Goal: Information Seeking & Learning: Check status

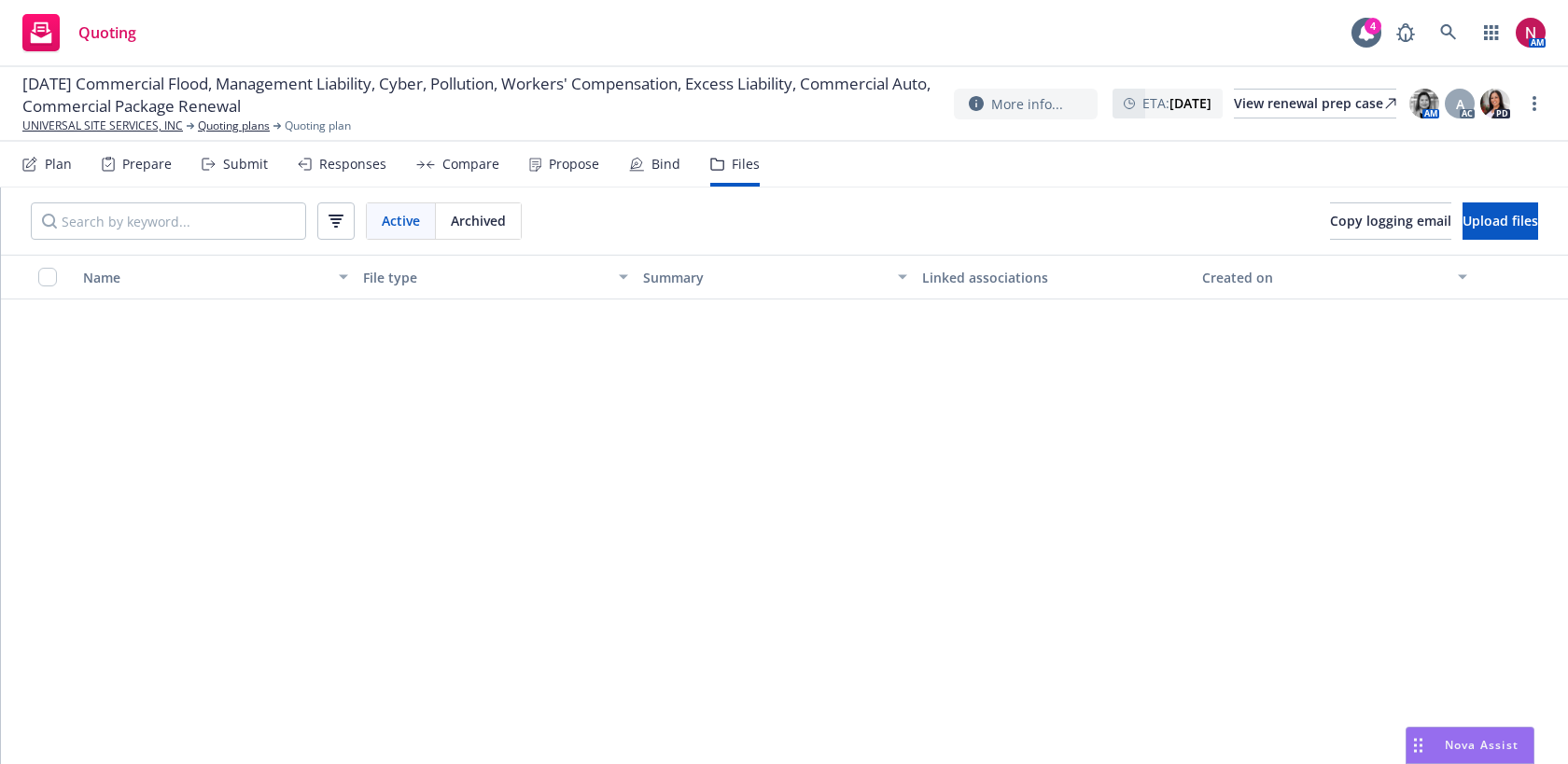
scroll to position [635, 0]
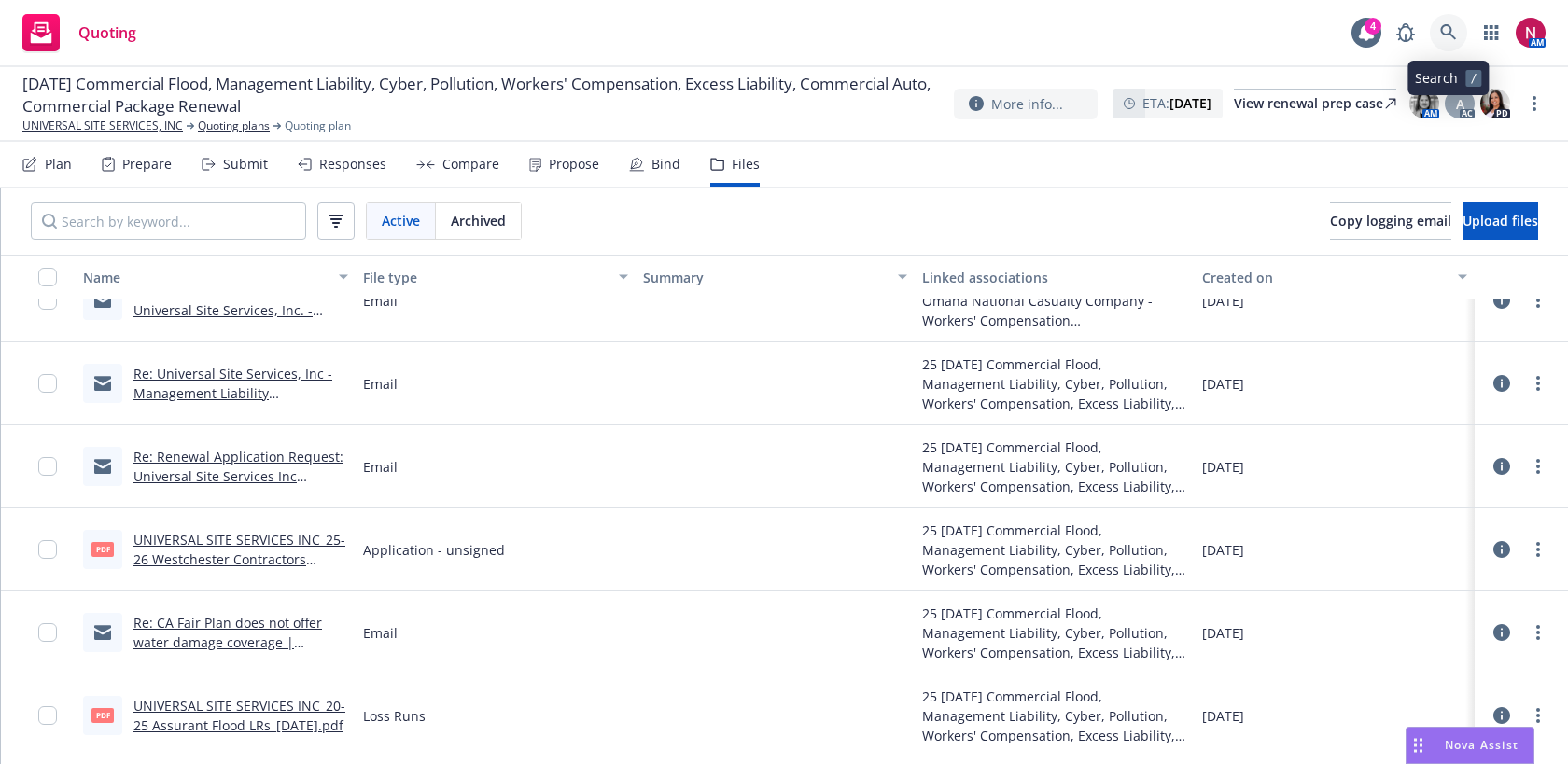
click at [1452, 43] on link at bounding box center [1448, 33] width 37 height 37
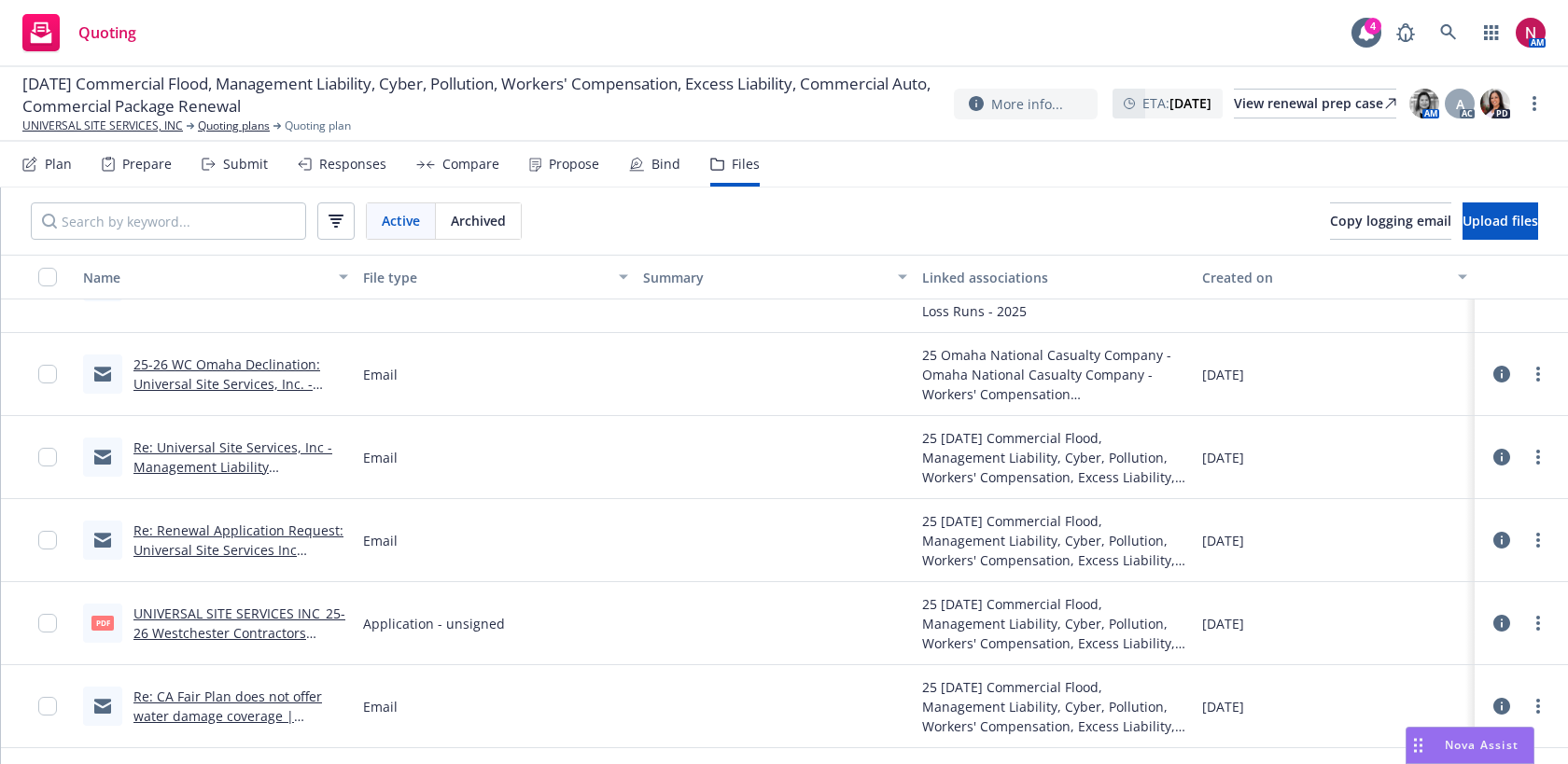
scroll to position [0, 0]
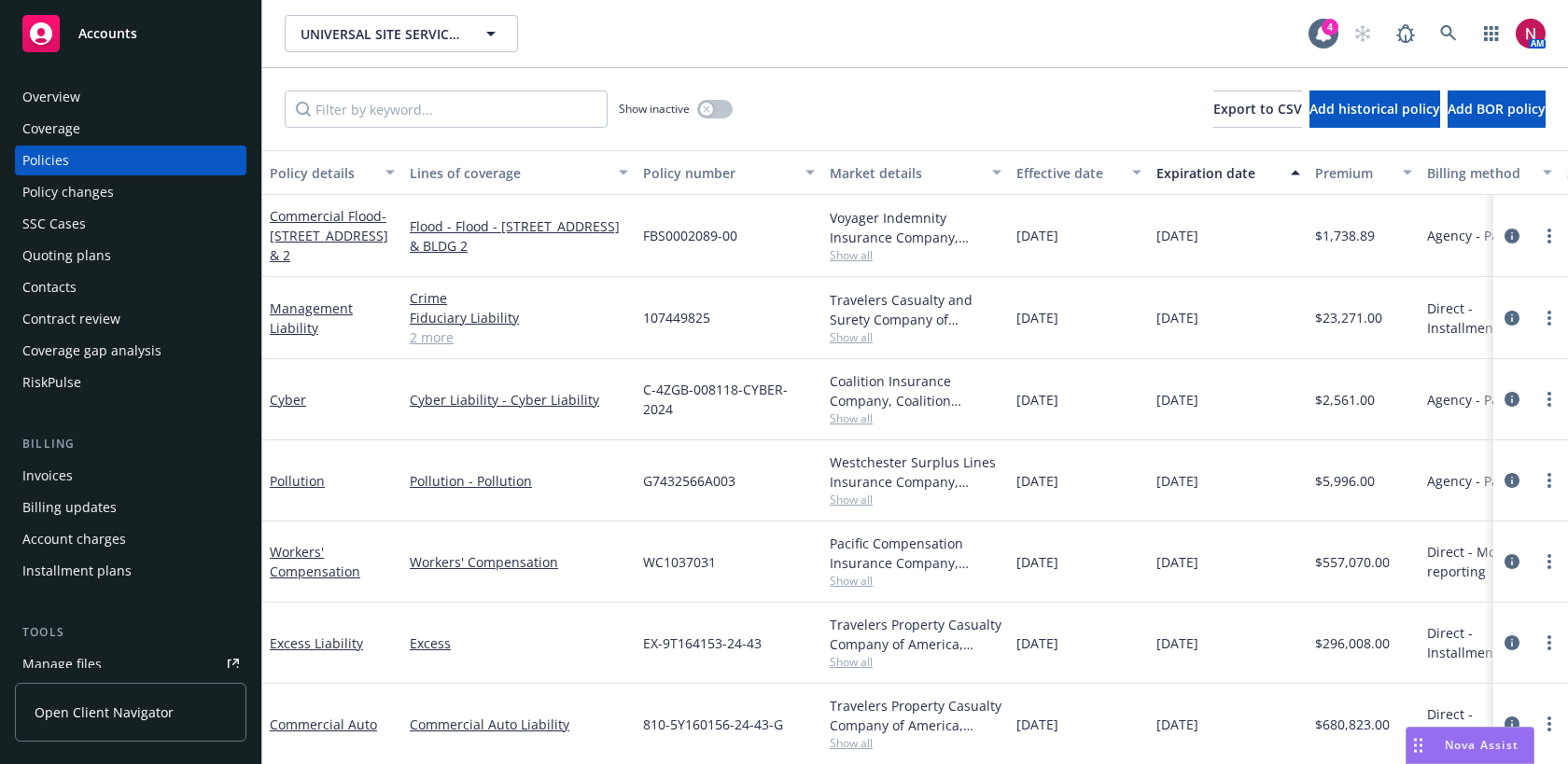
click at [95, 89] on div "Overview" at bounding box center [130, 97] width 217 height 30
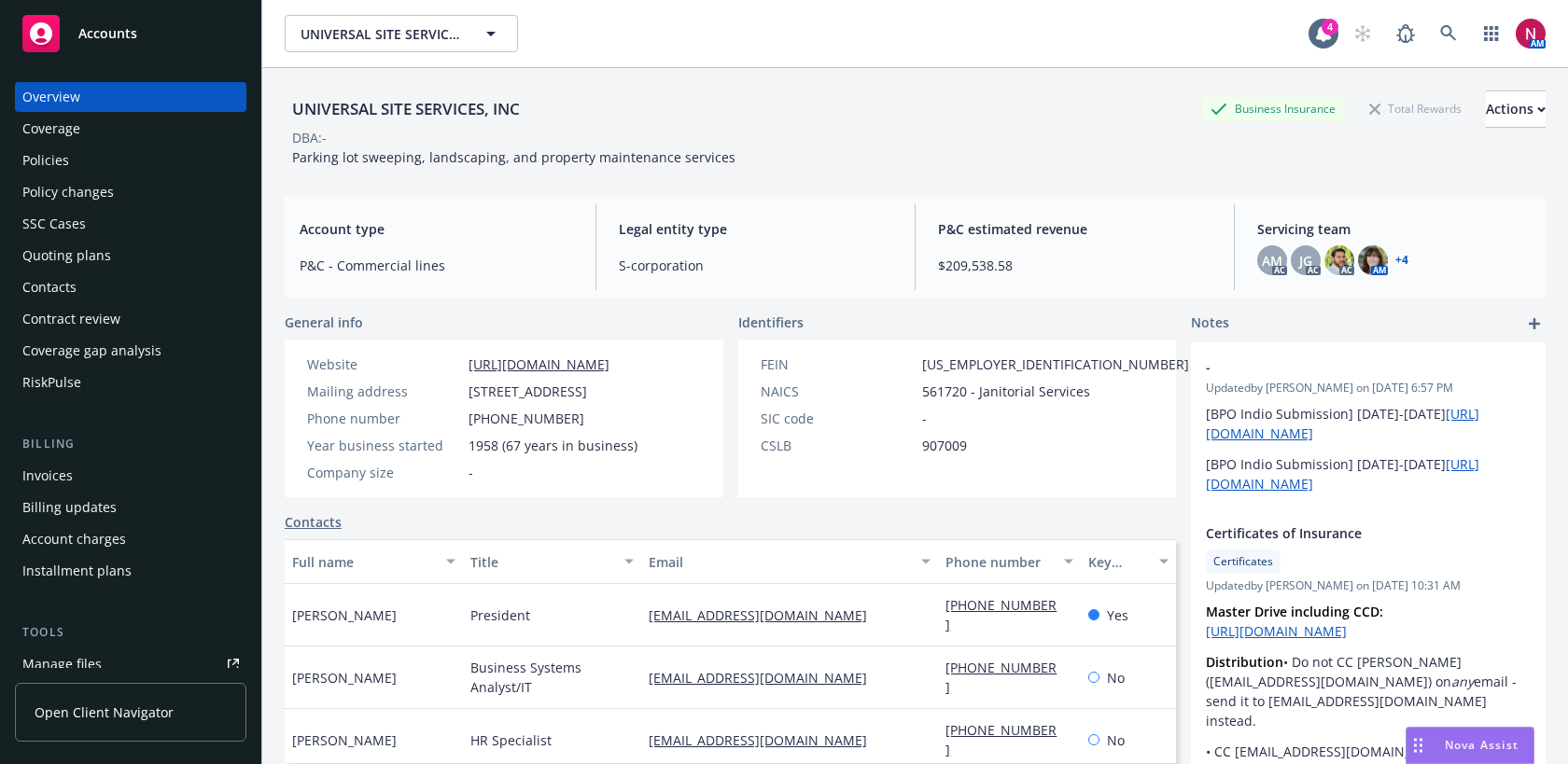
click at [82, 266] on div "Quoting plans" at bounding box center [66, 255] width 88 height 30
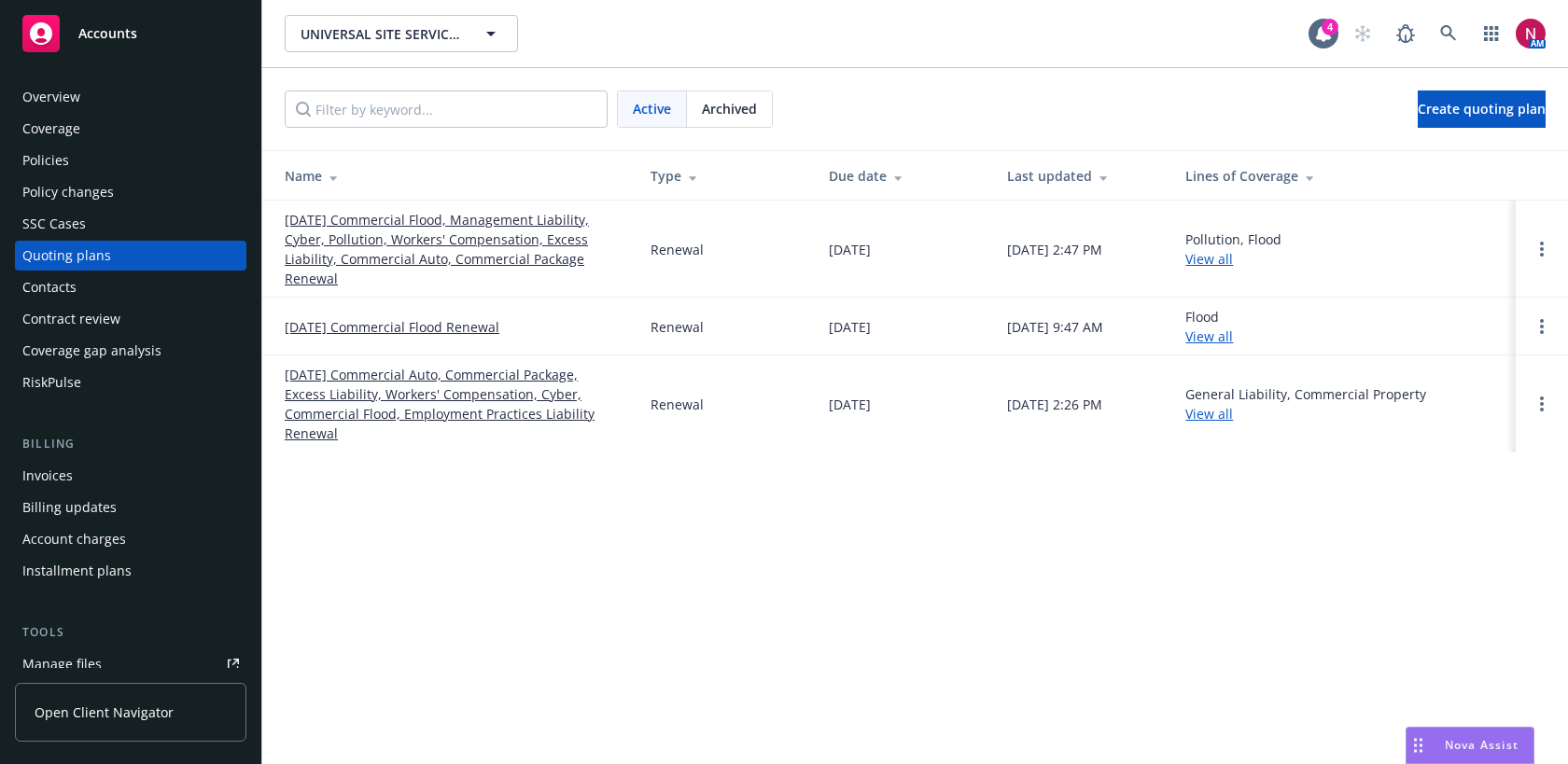
click at [50, 88] on div "Overview" at bounding box center [51, 97] width 58 height 30
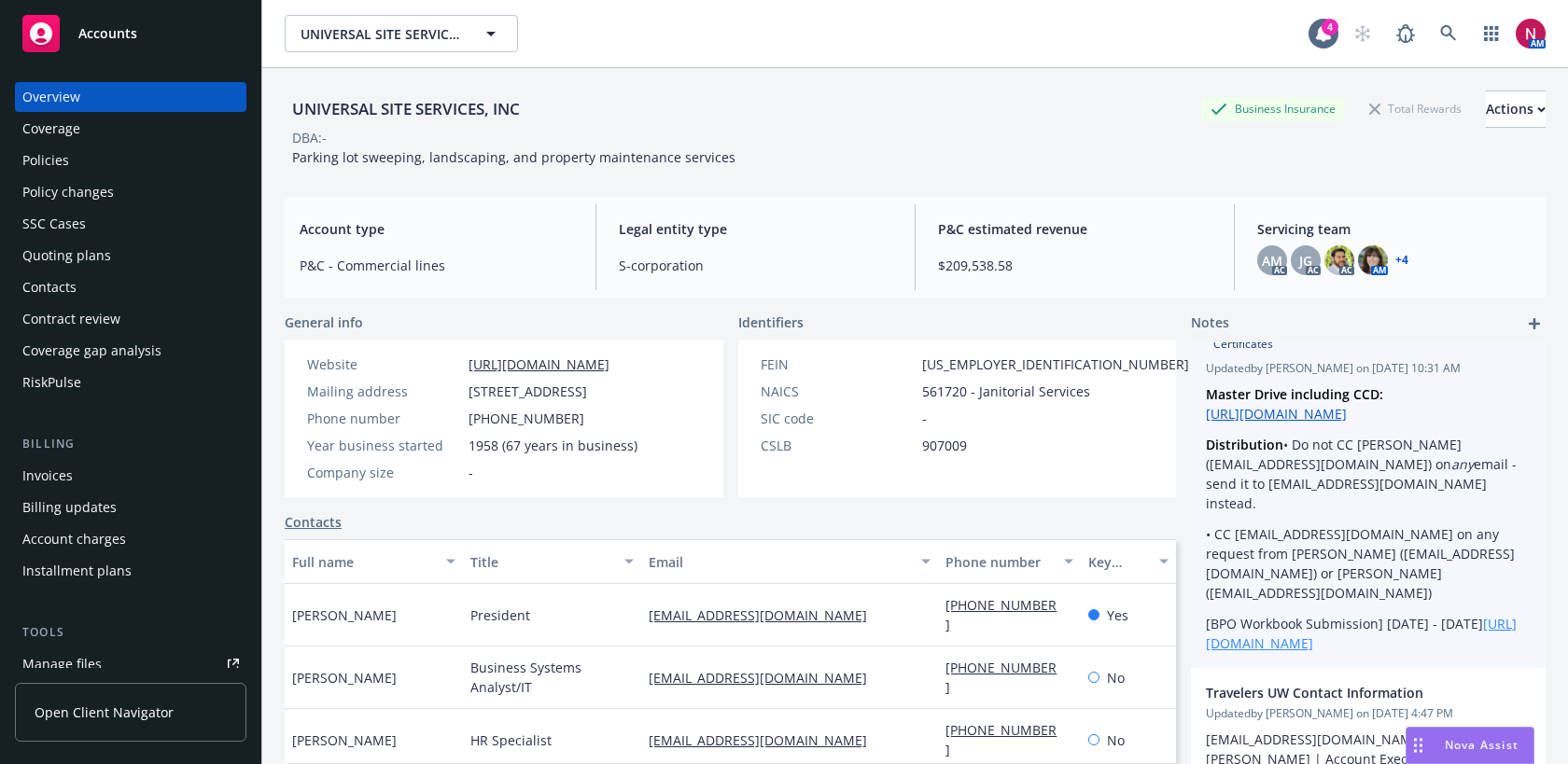
scroll to position [245, 1]
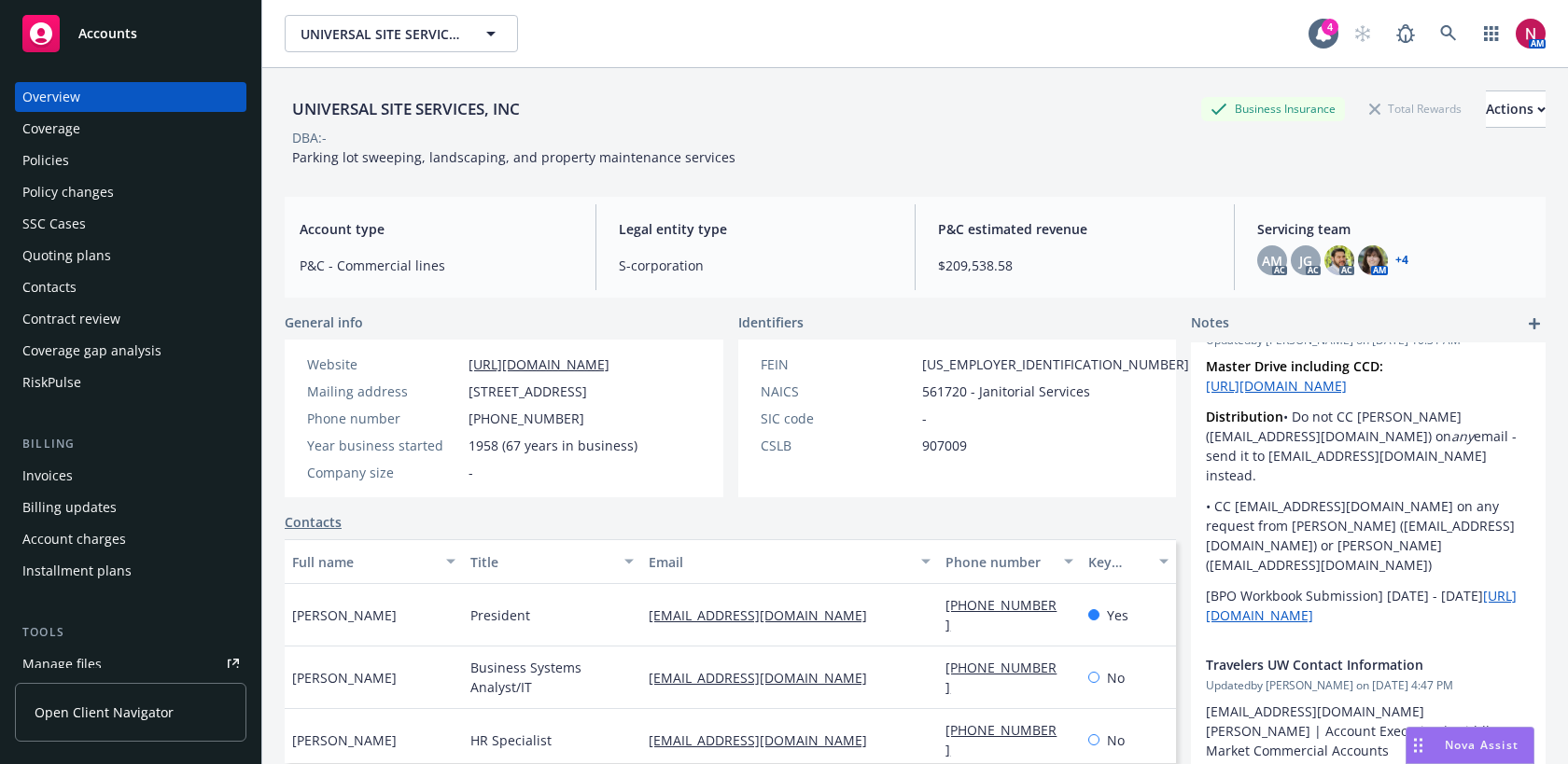
click at [99, 156] on div "Policies" at bounding box center [130, 160] width 217 height 30
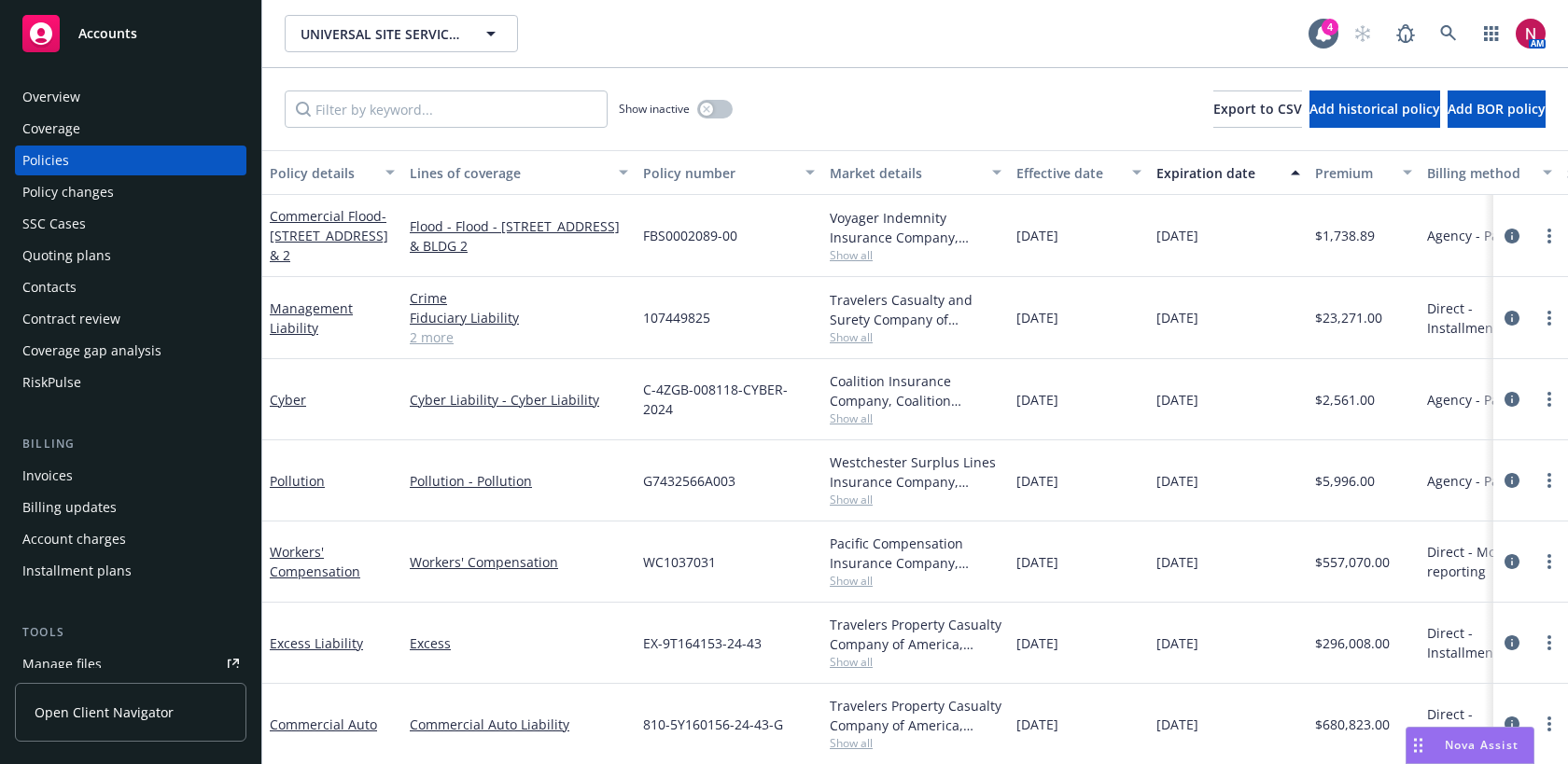
scroll to position [12, 0]
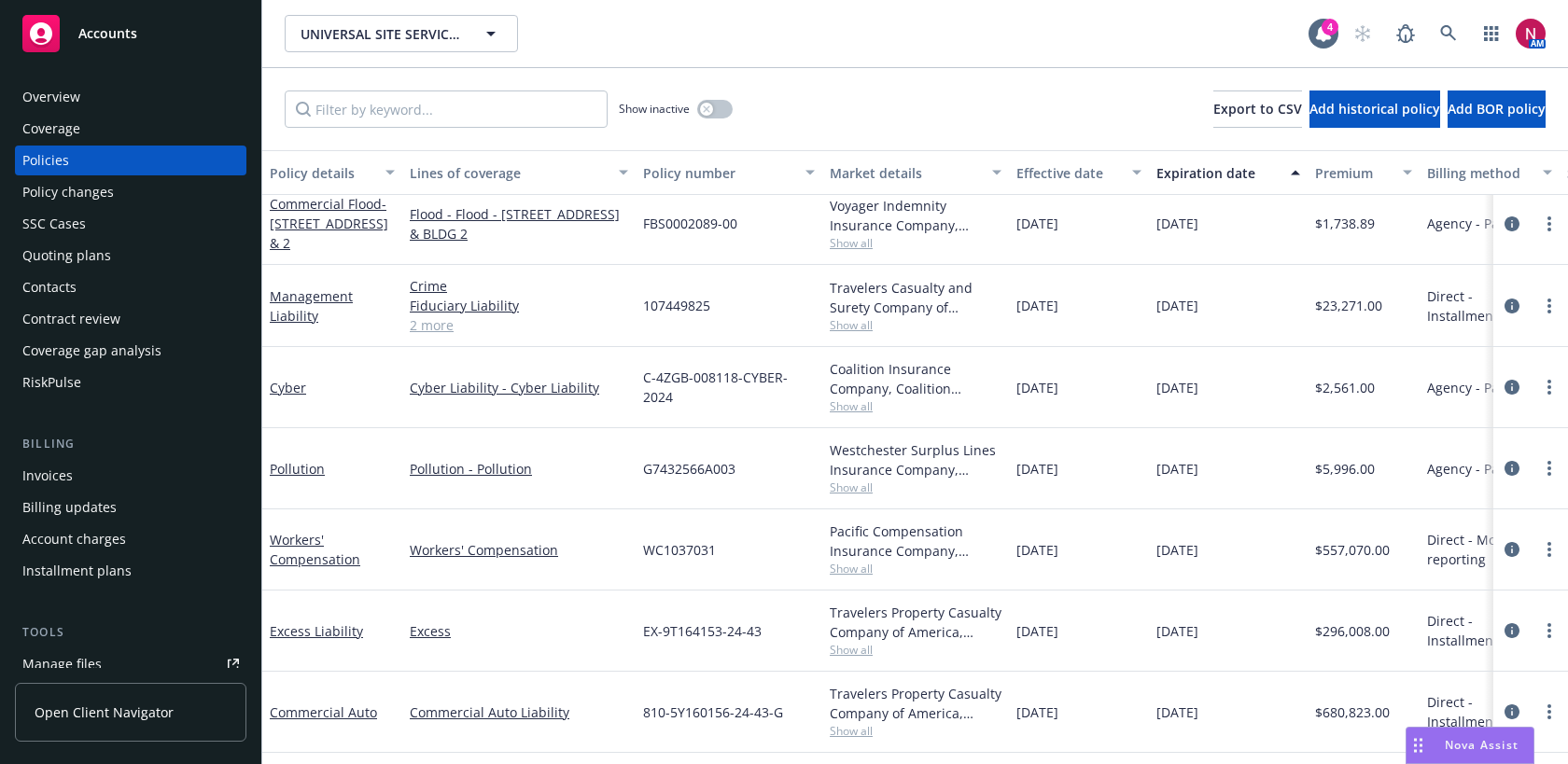
click at [437, 333] on link "2 more" at bounding box center [519, 325] width 219 height 19
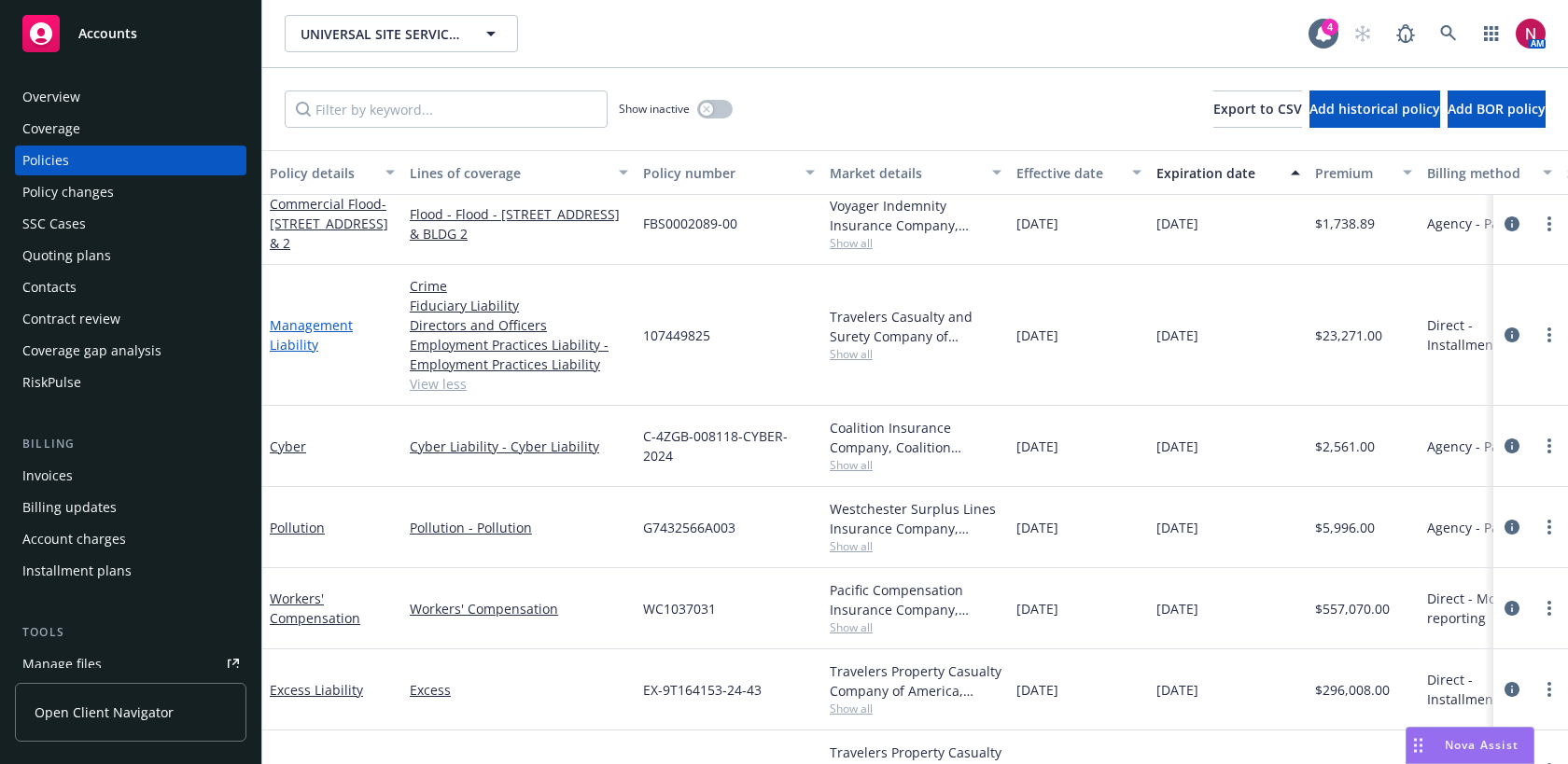
click at [323, 325] on link "Management Liability" at bounding box center [311, 335] width 83 height 37
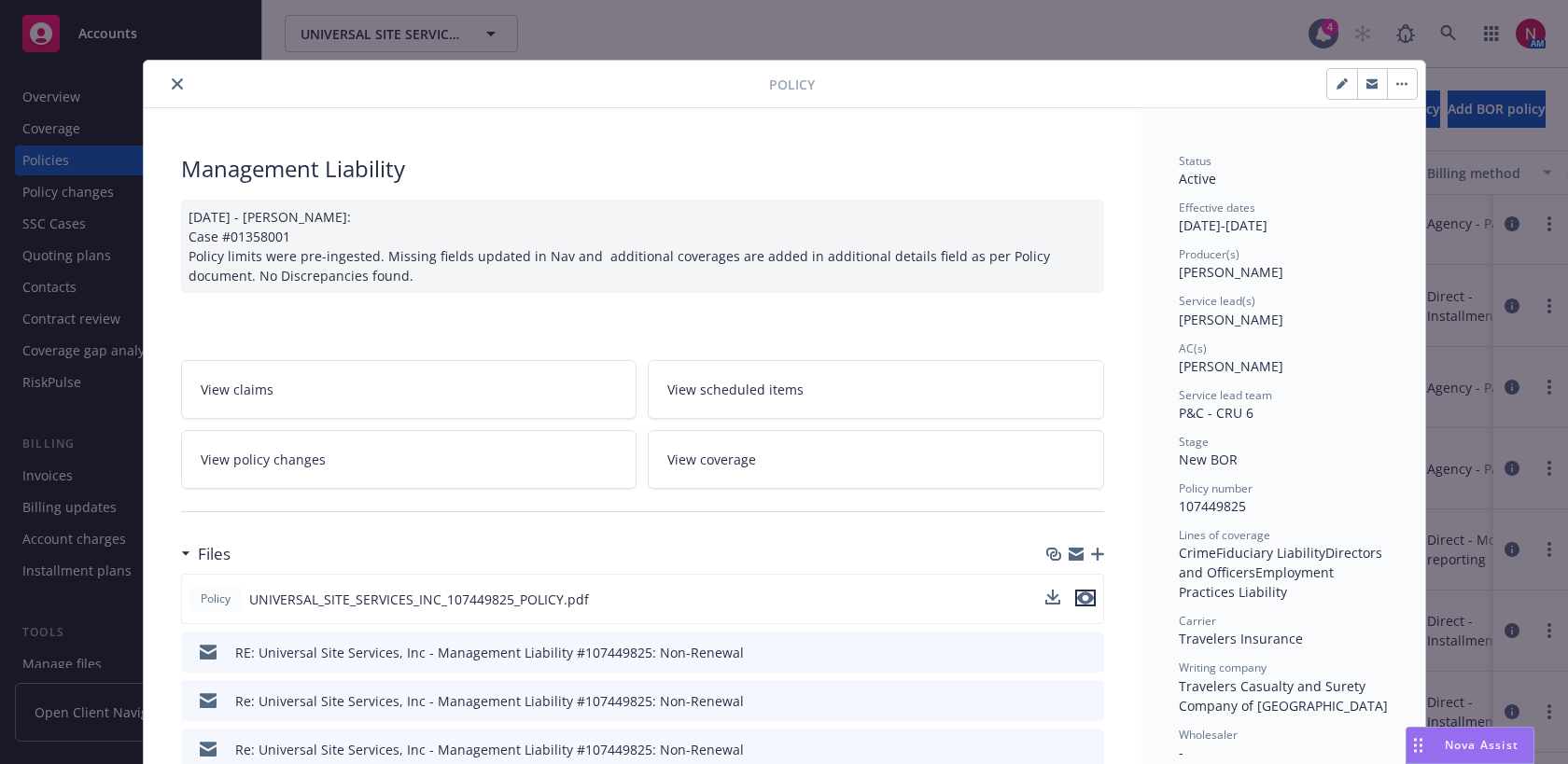
click at [1082, 594] on icon "preview file" at bounding box center [1086, 598] width 17 height 13
click at [174, 87] on icon "close" at bounding box center [177, 84] width 12 height 12
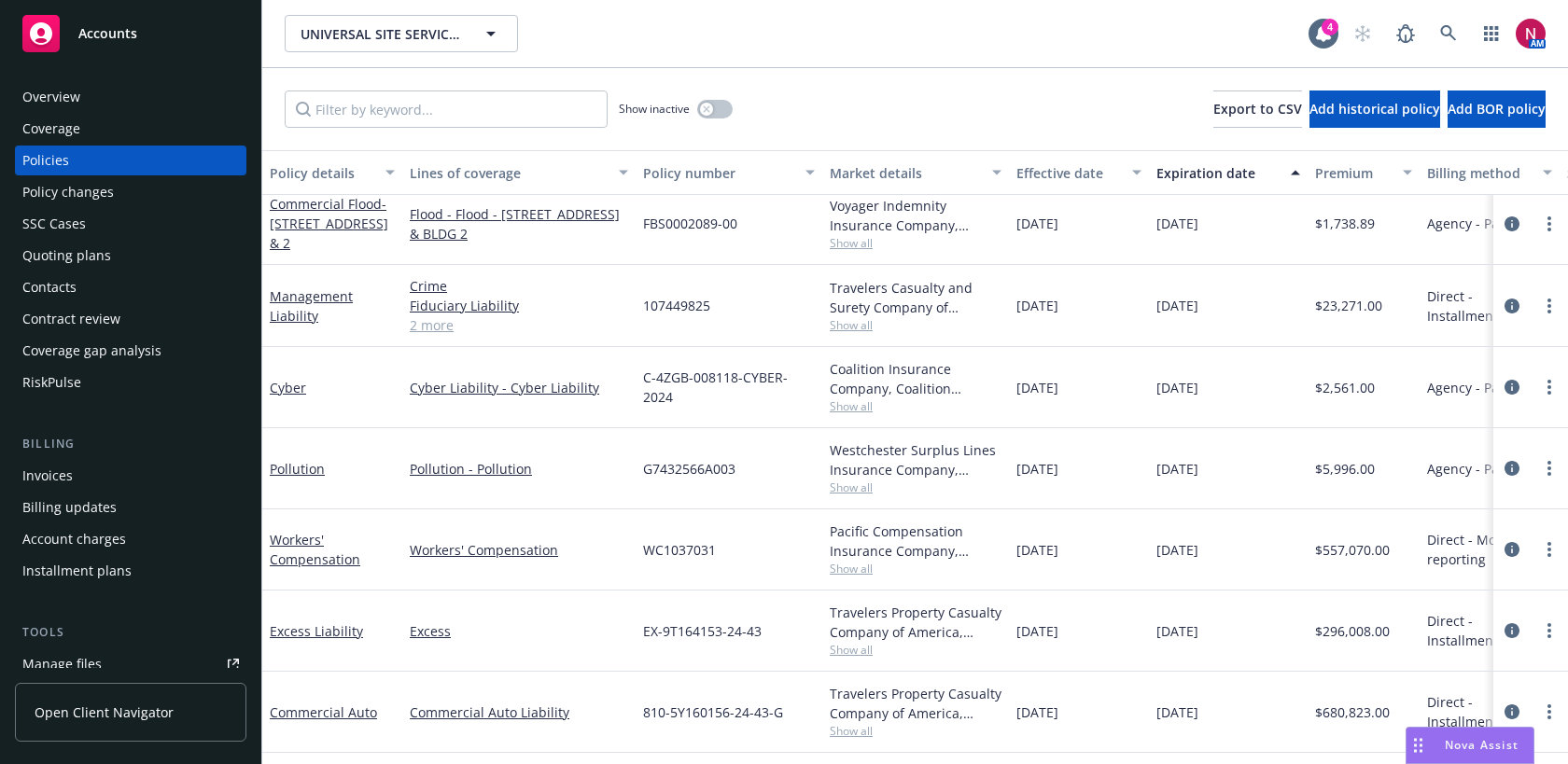
click at [107, 94] on div "Overview" at bounding box center [130, 97] width 217 height 30
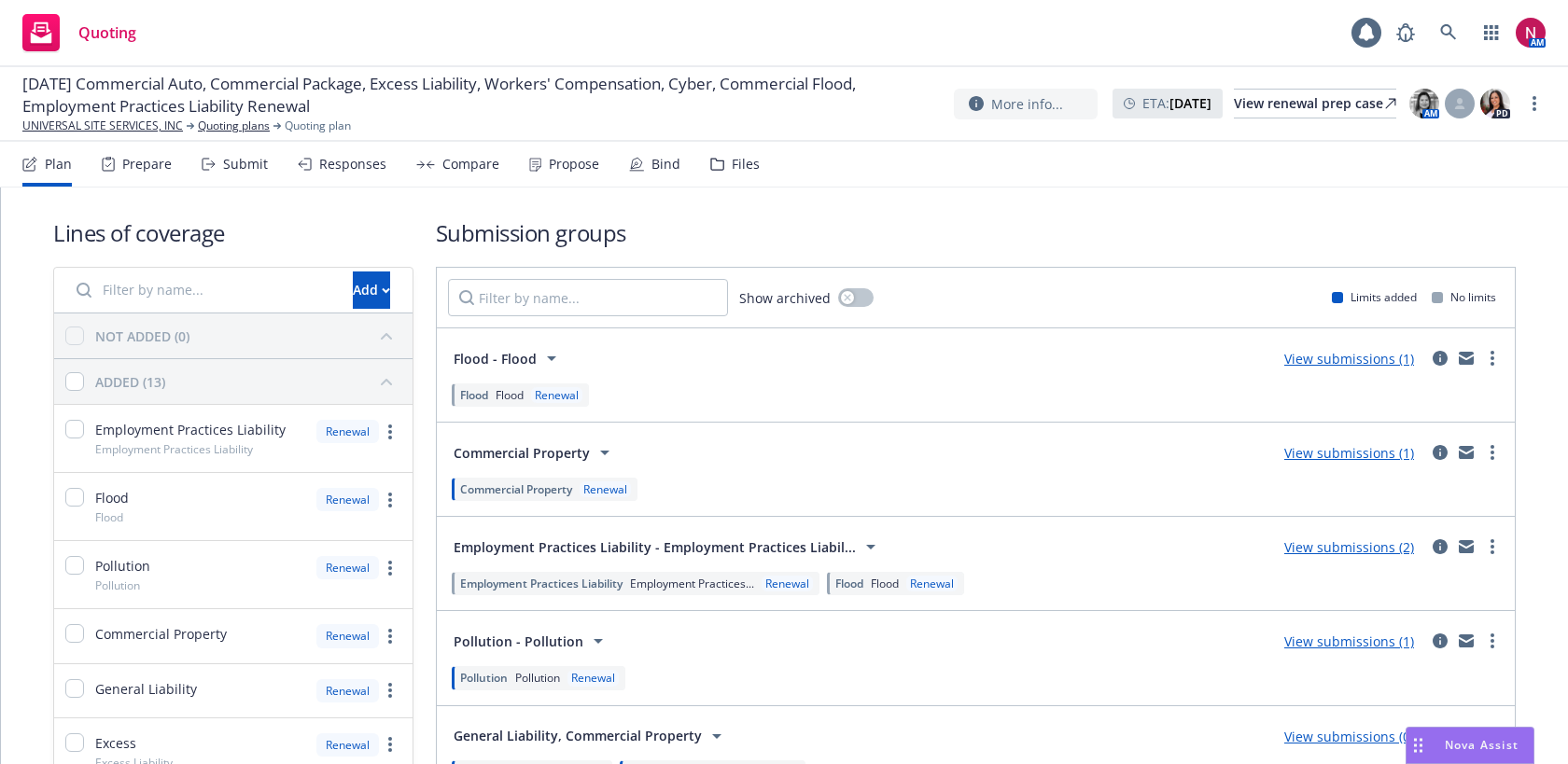
click at [720, 166] on div "Files" at bounding box center [735, 164] width 50 height 45
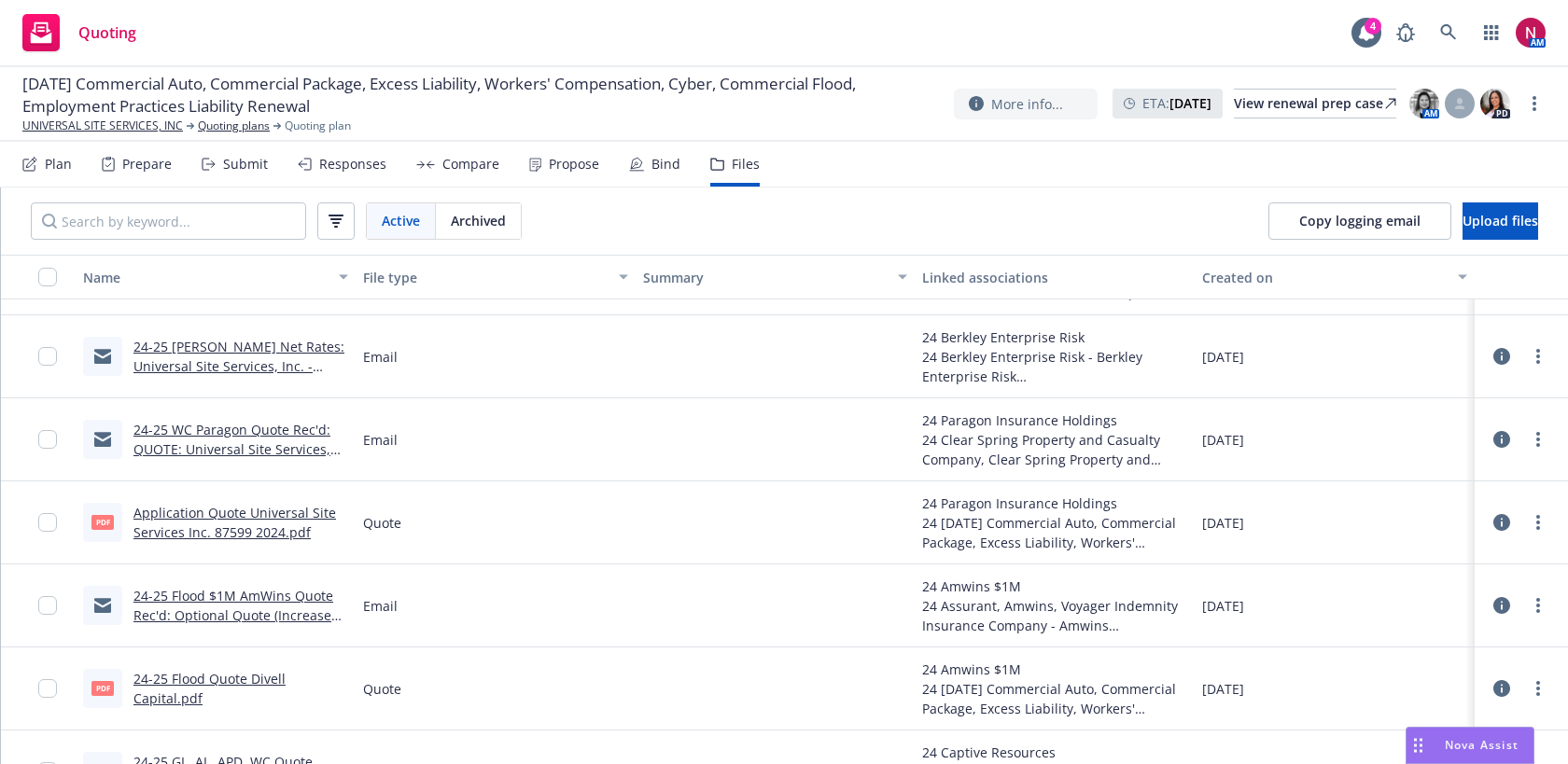
scroll to position [3606, 0]
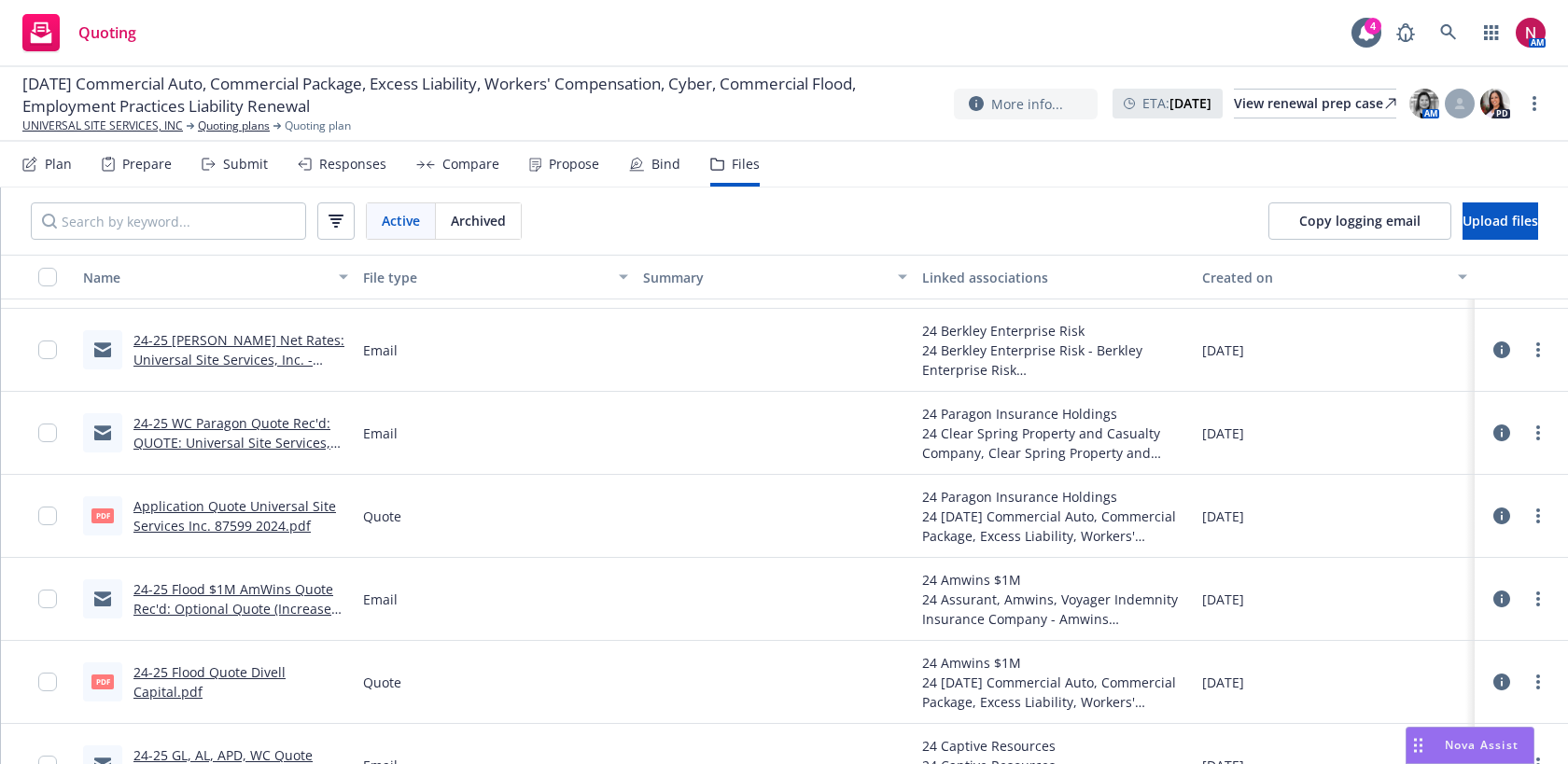
click at [272, 509] on link "Application Quote Universal Site Services Inc. 87599 2024.pdf" at bounding box center [234, 516] width 202 height 37
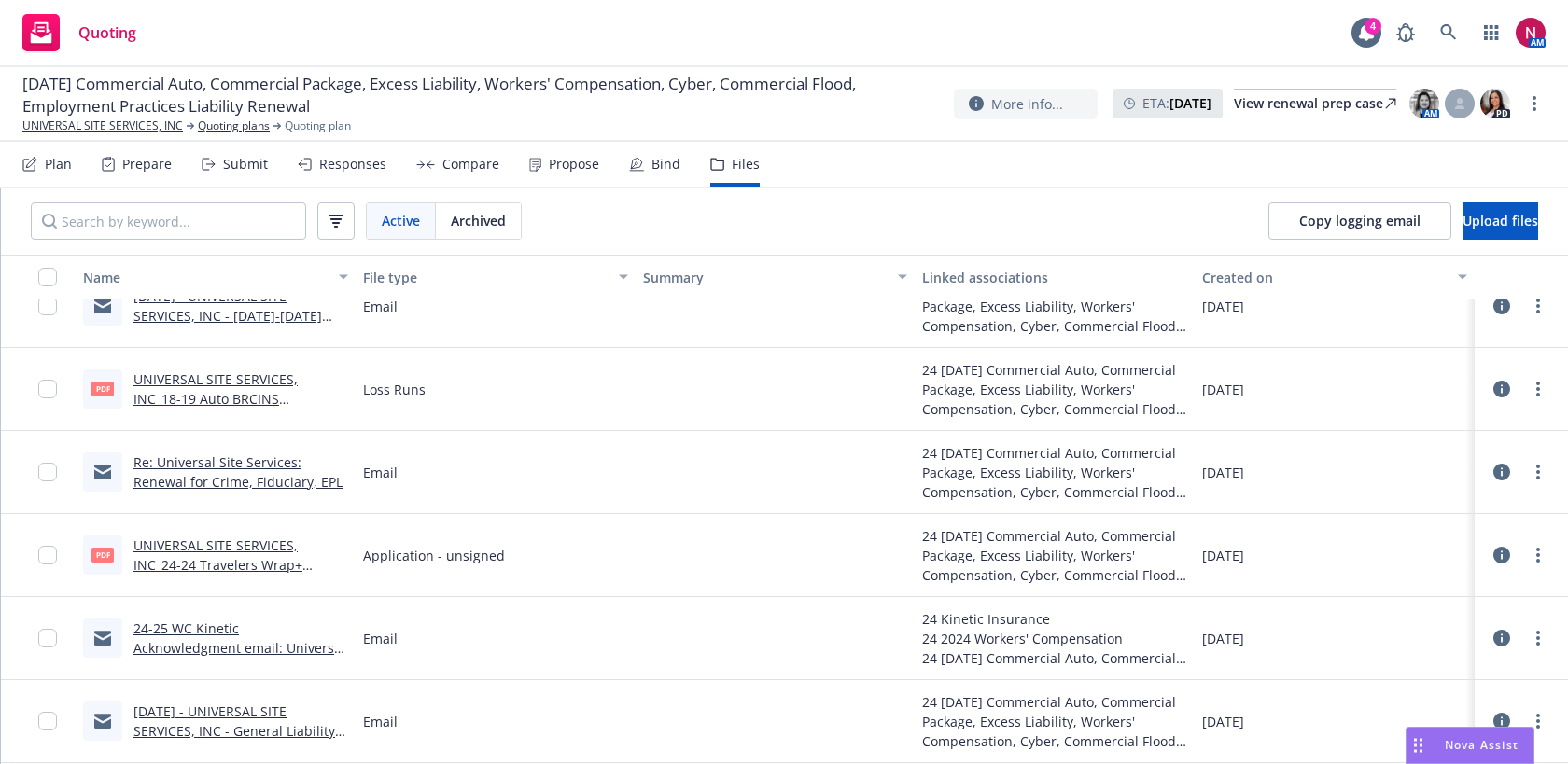
scroll to position [8663, 0]
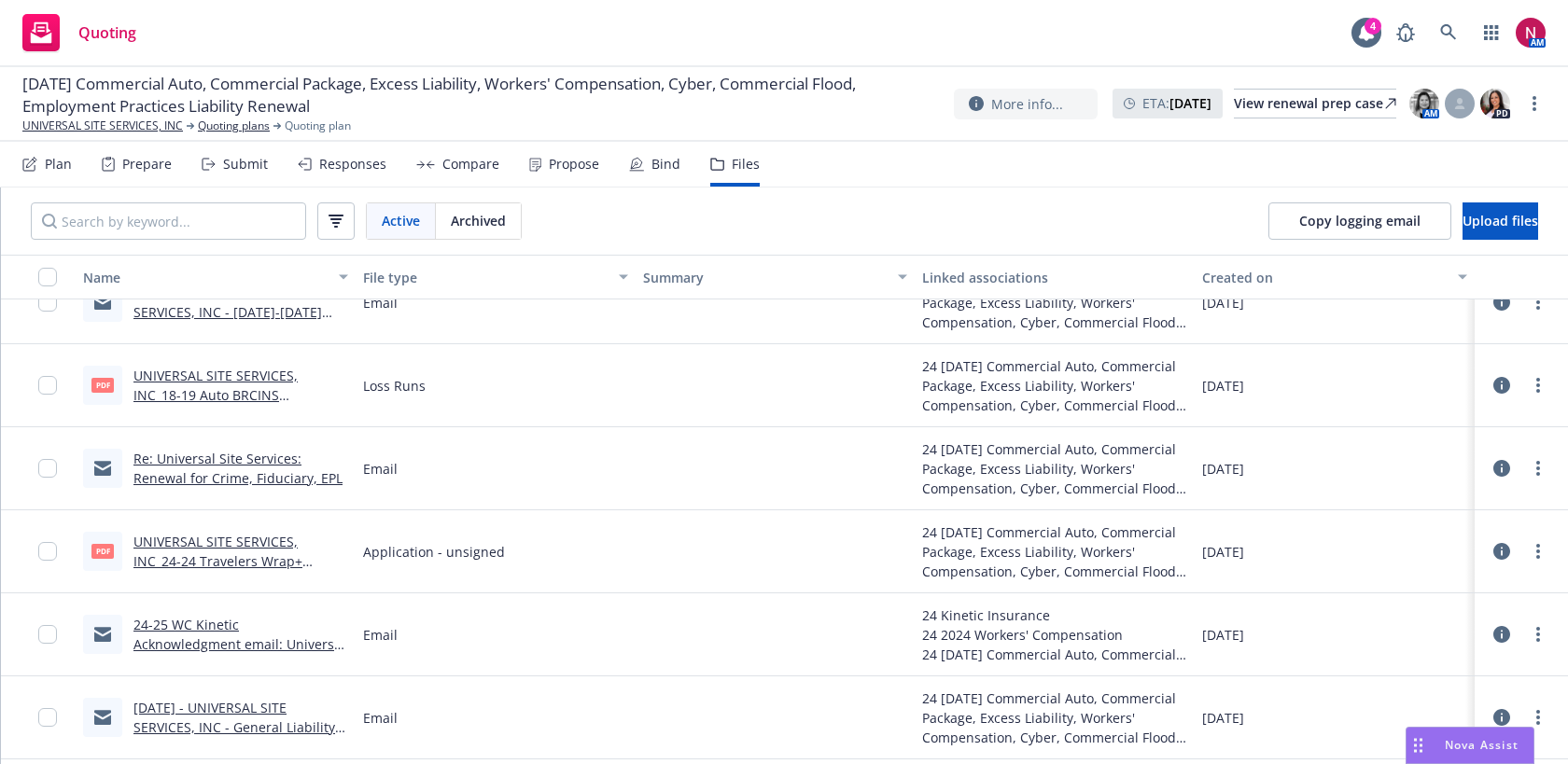
click at [285, 541] on link "UNIVERSAL SITE SERVICES, INC_24-24 Travelers Wrap+ Private Company Multi-Covera…" at bounding box center [235, 571] width 204 height 77
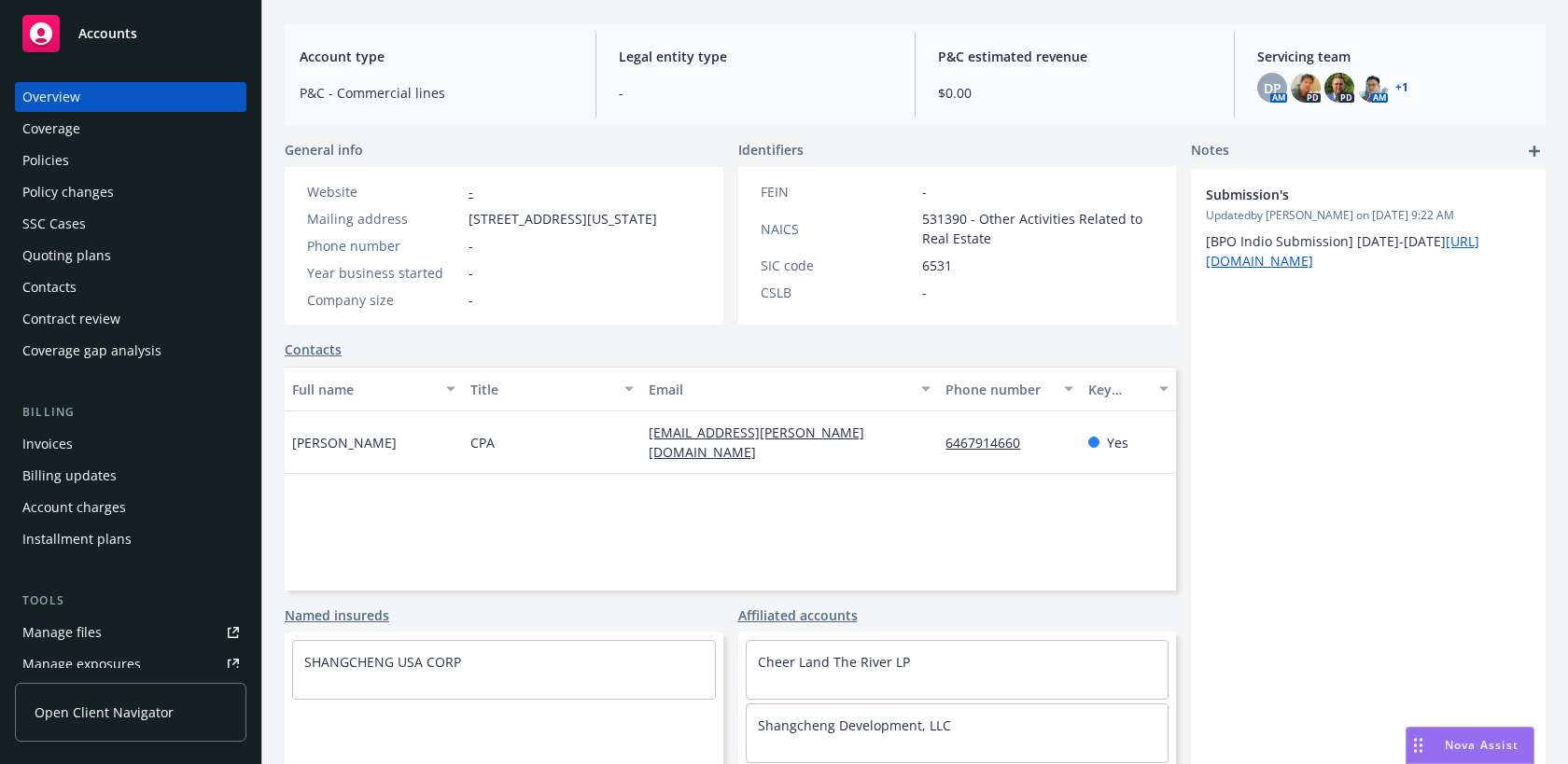
scroll to position [259, 0]
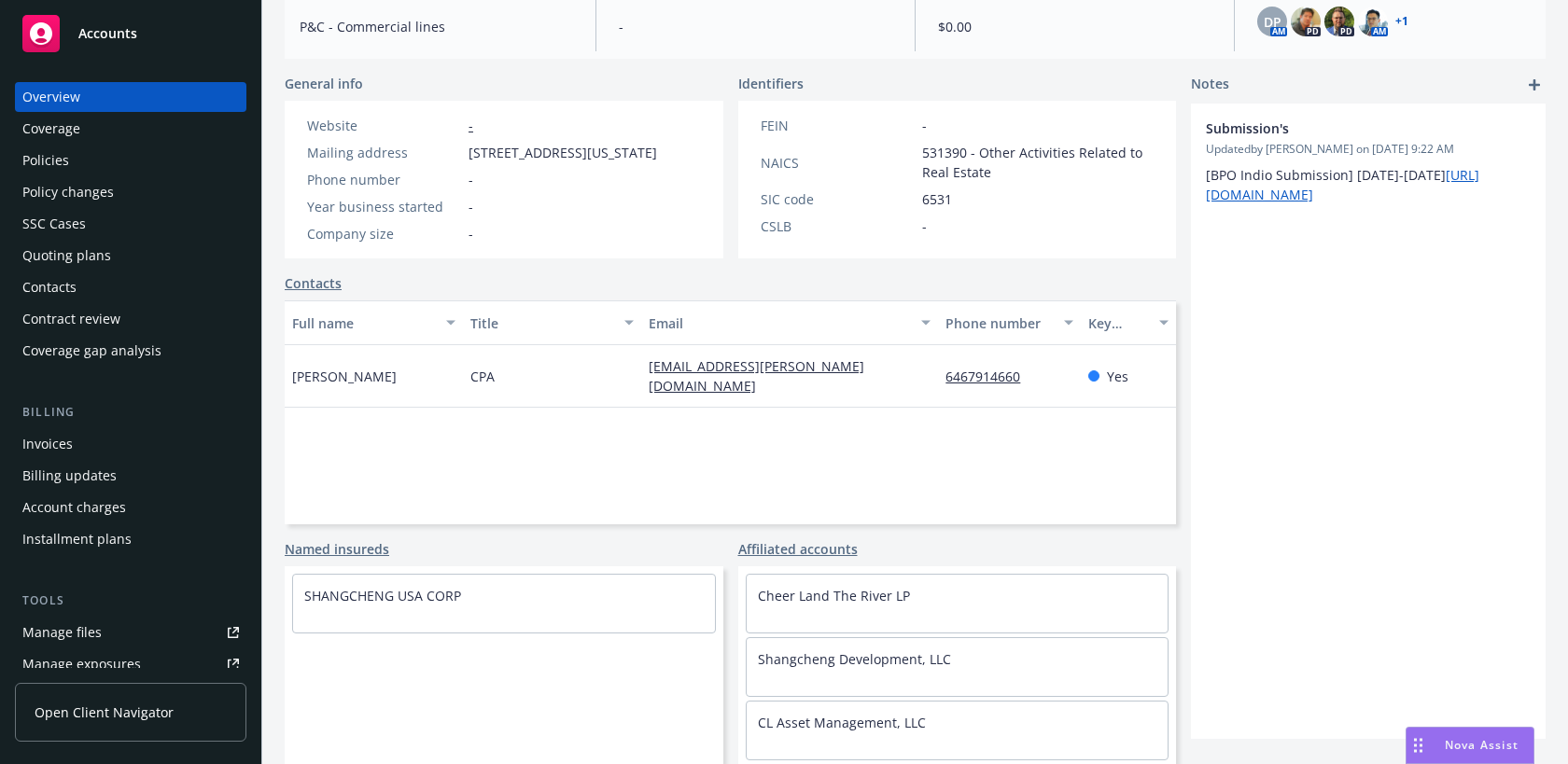
click at [91, 163] on div "Policies" at bounding box center [130, 160] width 217 height 30
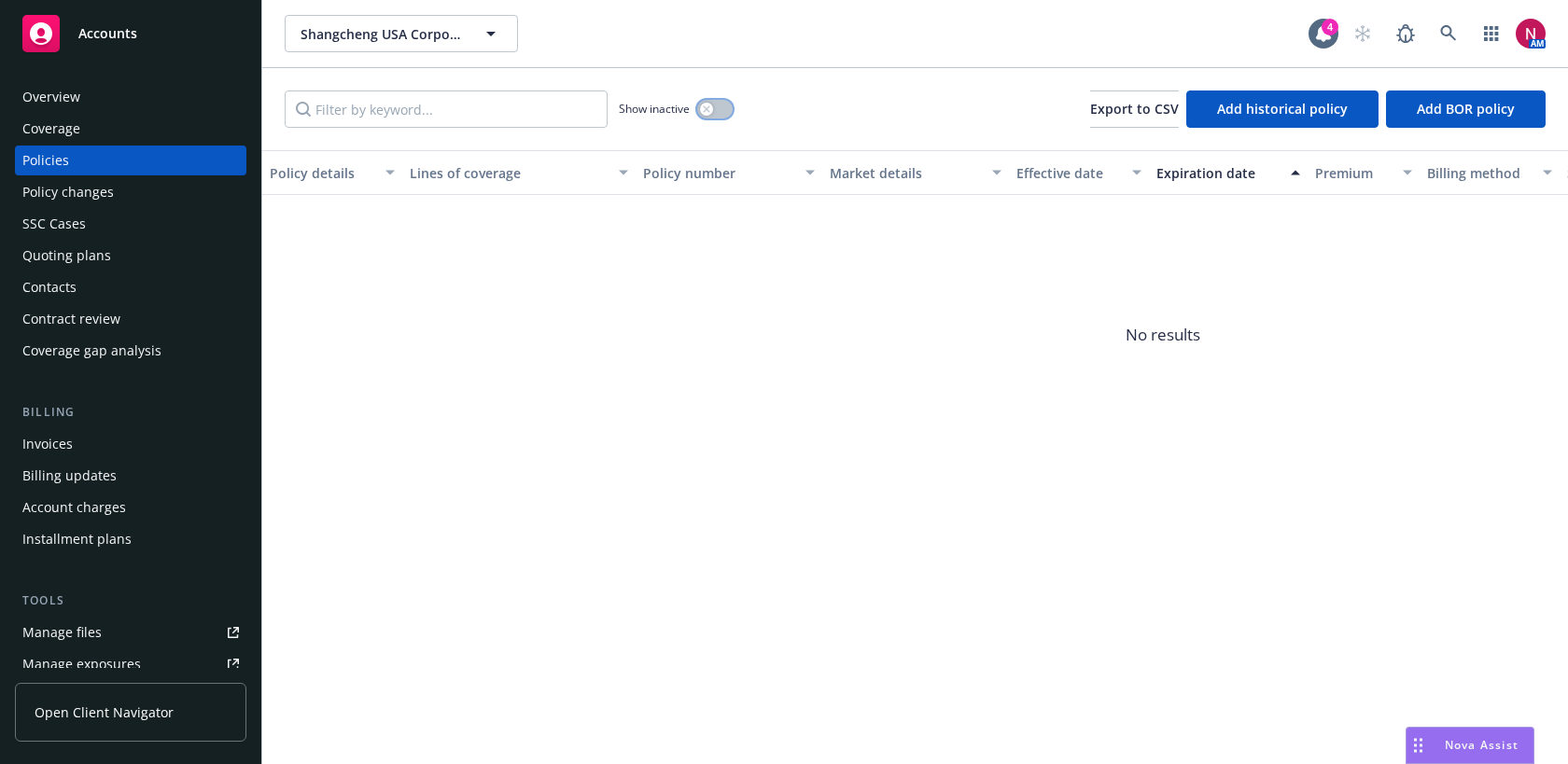
click at [710, 115] on button "button" at bounding box center [714, 108] width 35 height 18
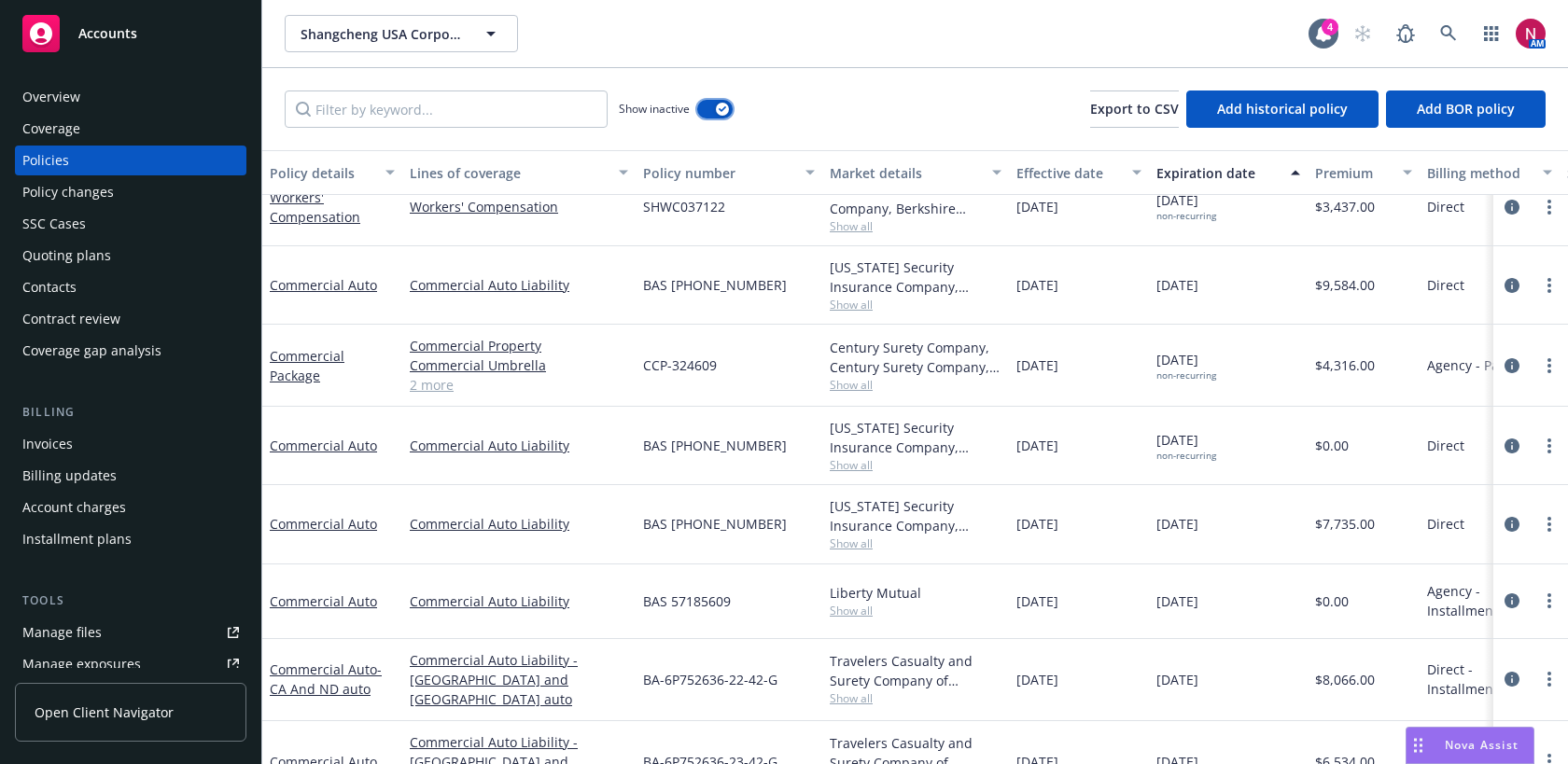
scroll to position [664, 0]
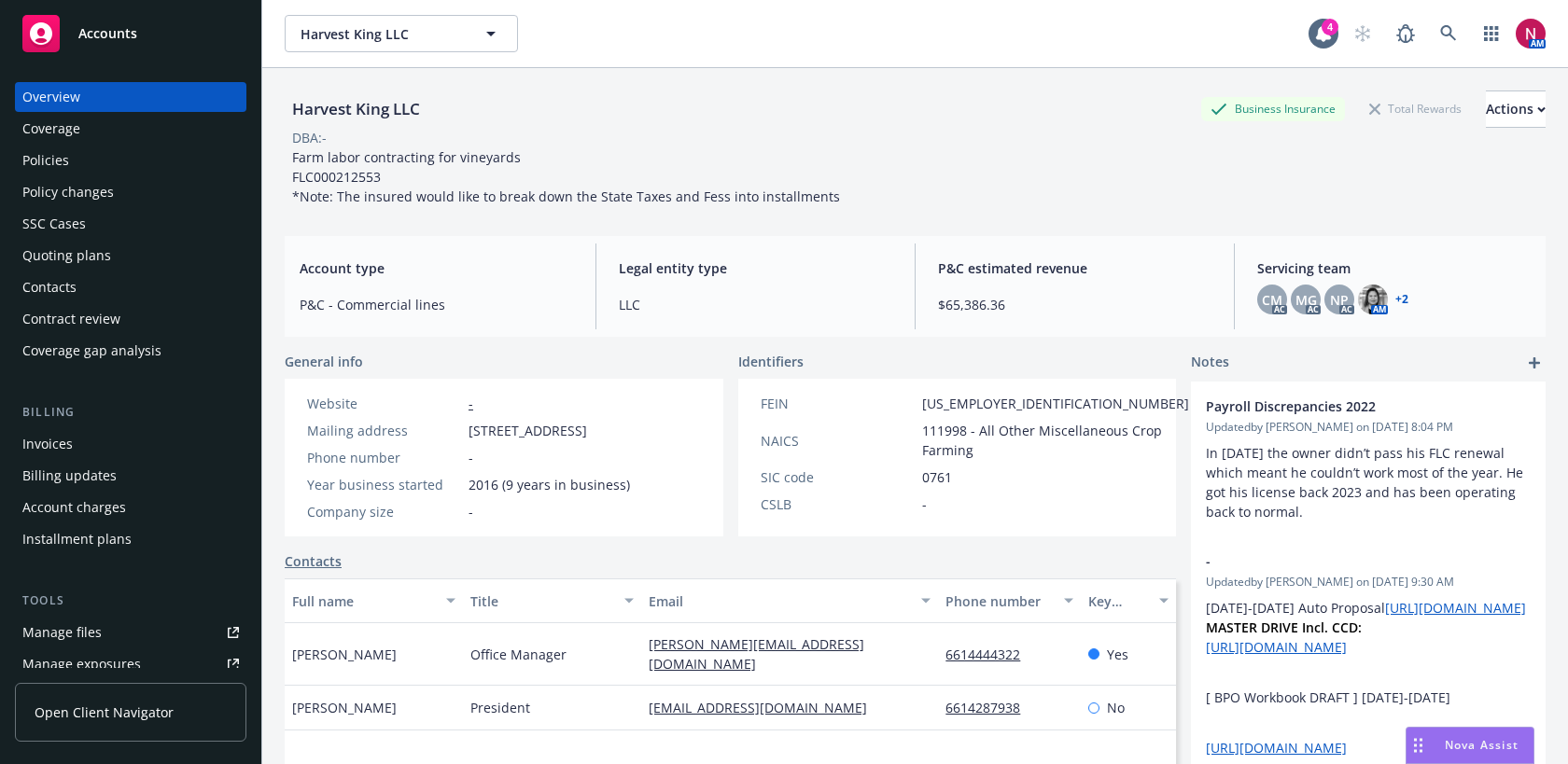
click at [92, 161] on div "Policies" at bounding box center [130, 160] width 217 height 30
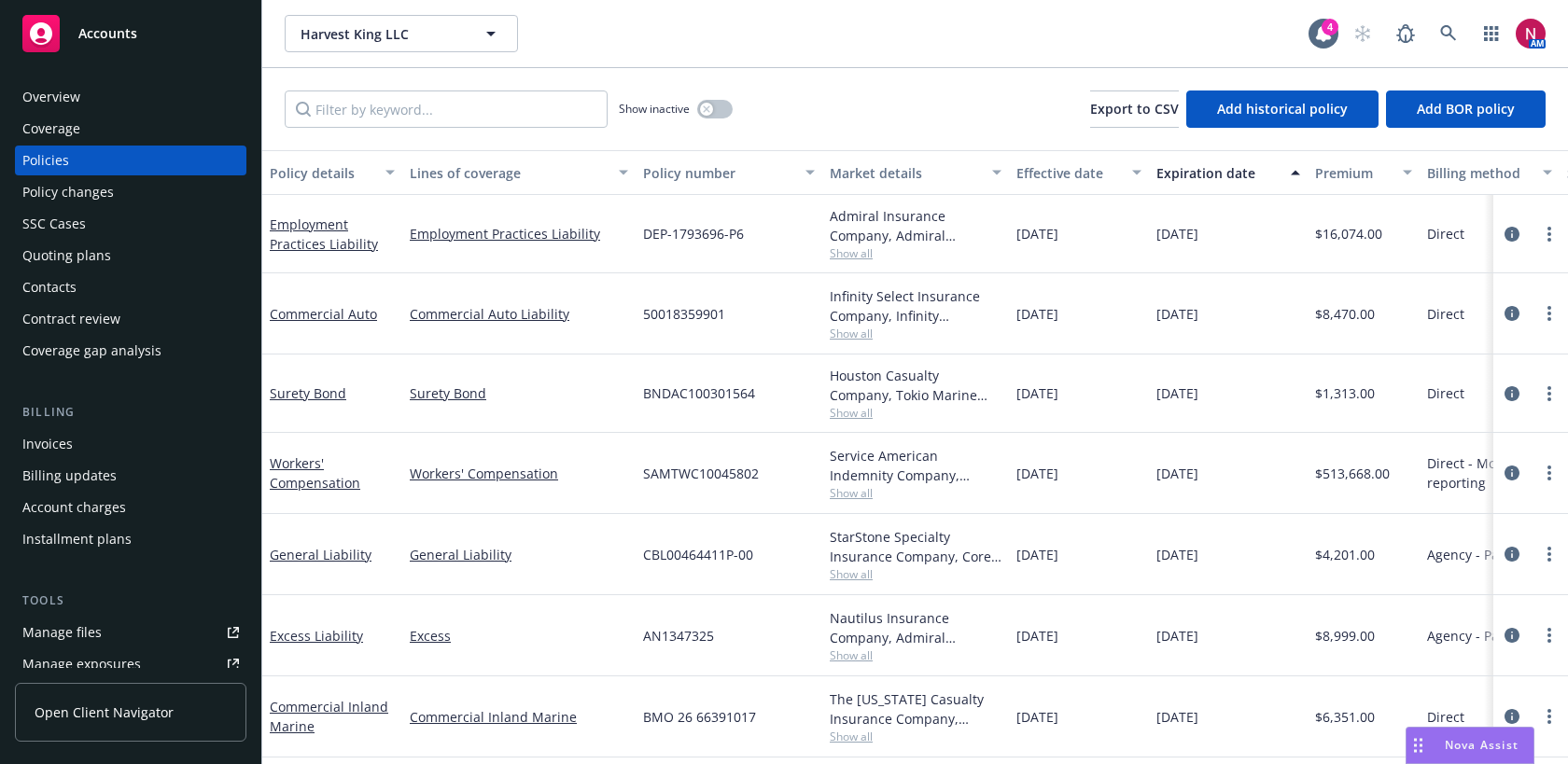
click at [96, 249] on div "Quoting plans" at bounding box center [66, 255] width 88 height 30
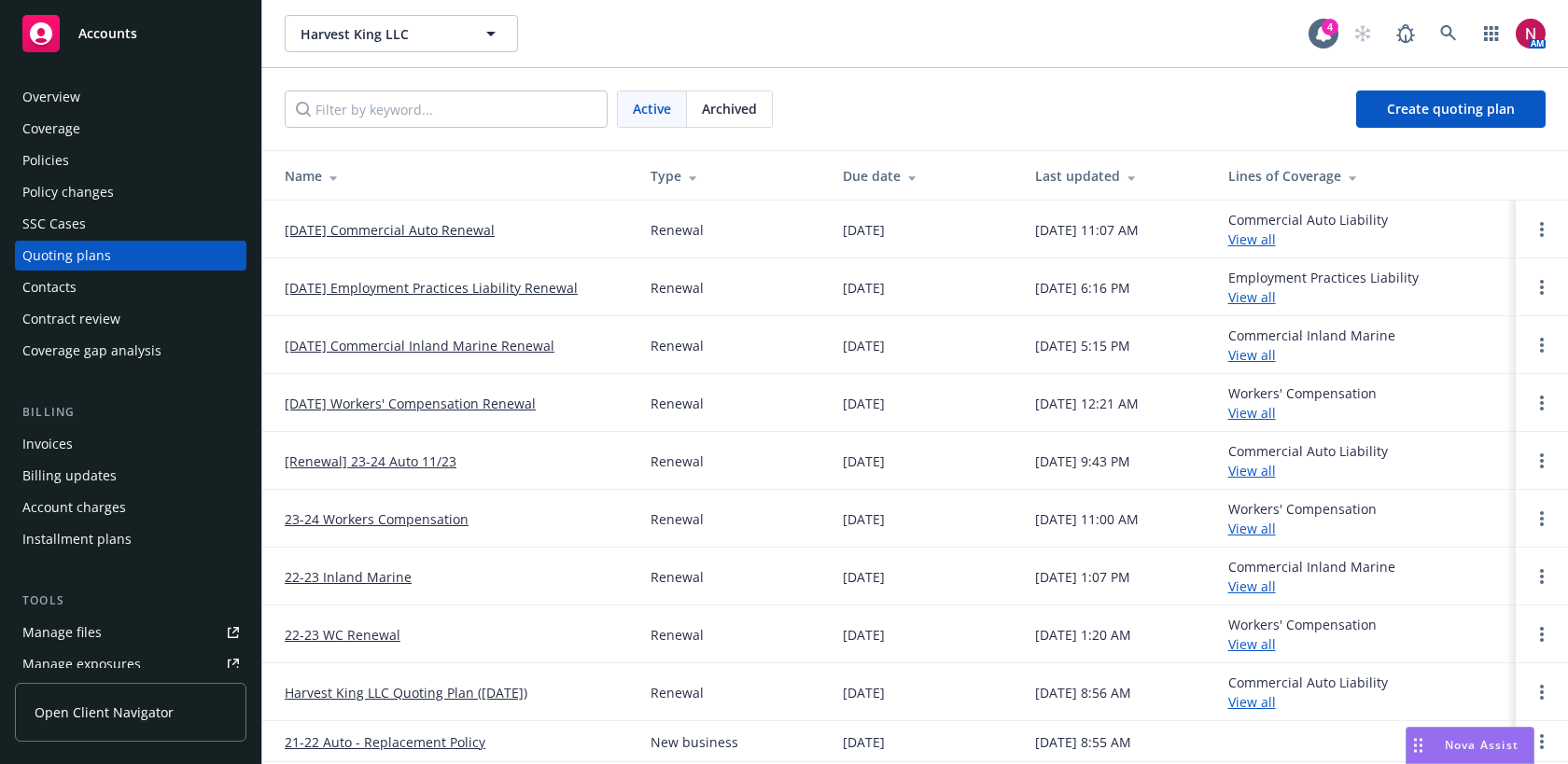
click at [392, 289] on link "10/17/25 Employment Practices Liability Renewal" at bounding box center [431, 288] width 293 height 19
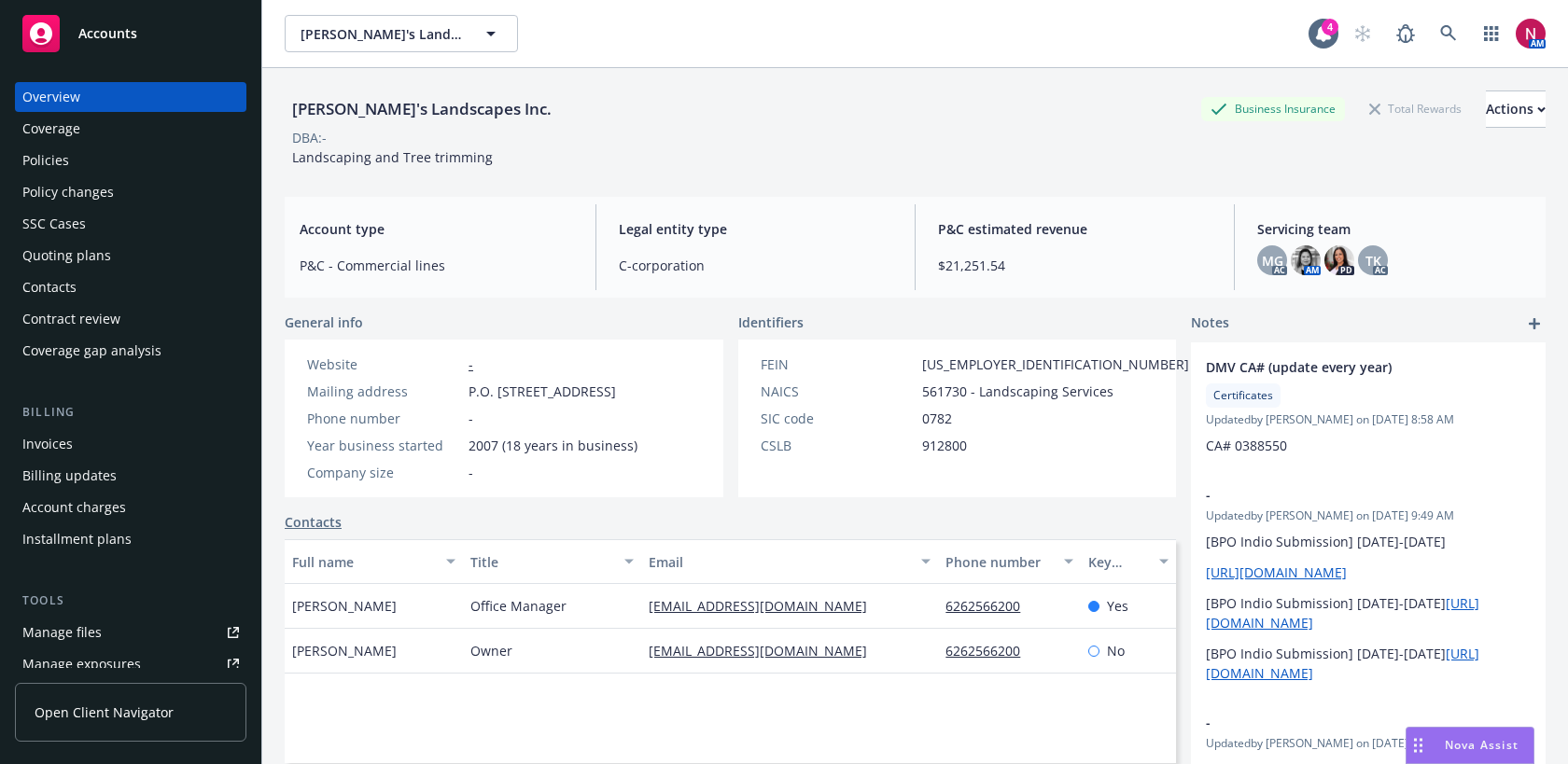
click at [107, 153] on div "Policies" at bounding box center [130, 160] width 217 height 30
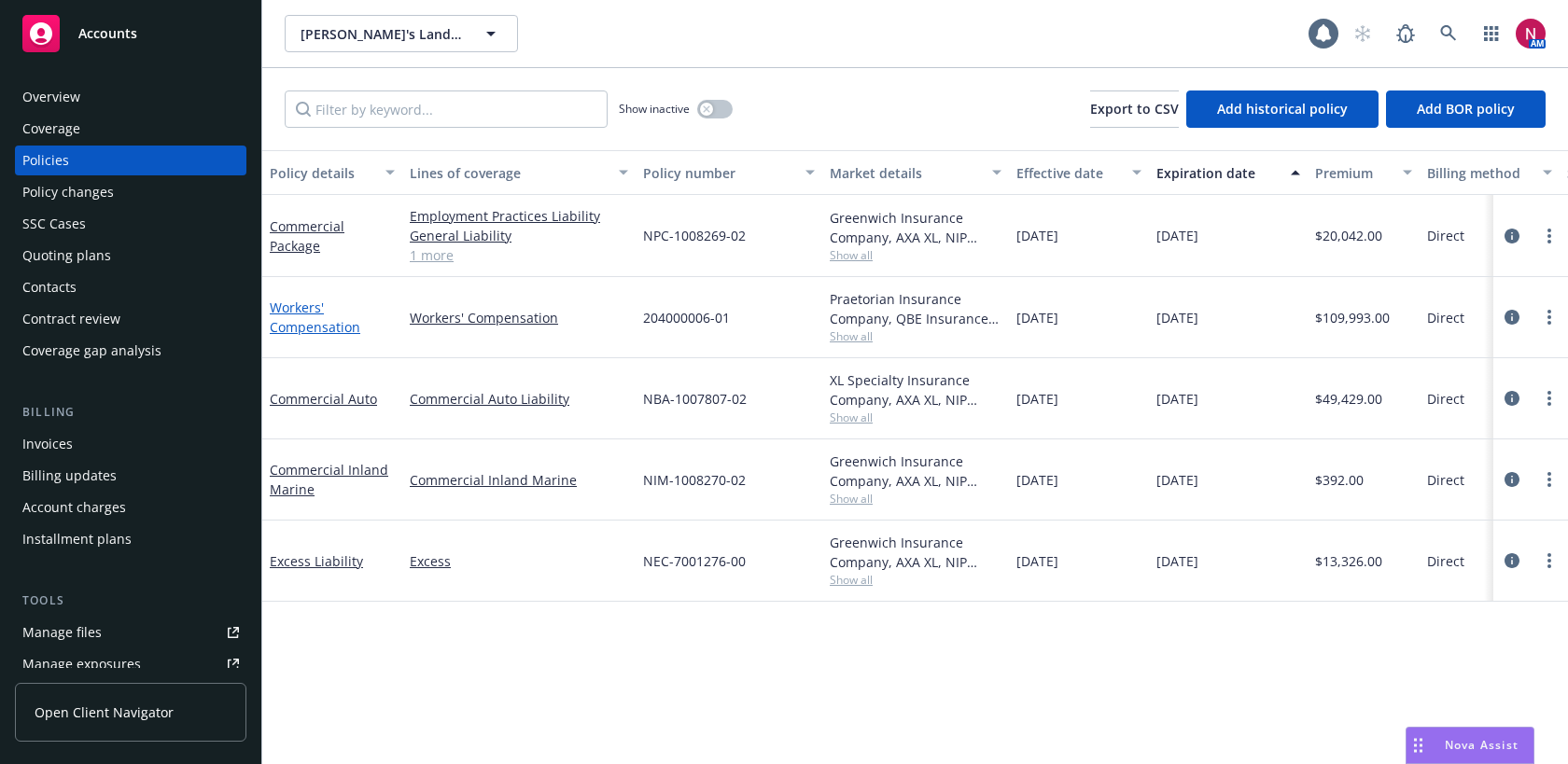
click at [310, 311] on link "Workers' Compensation" at bounding box center [314, 317] width 90 height 37
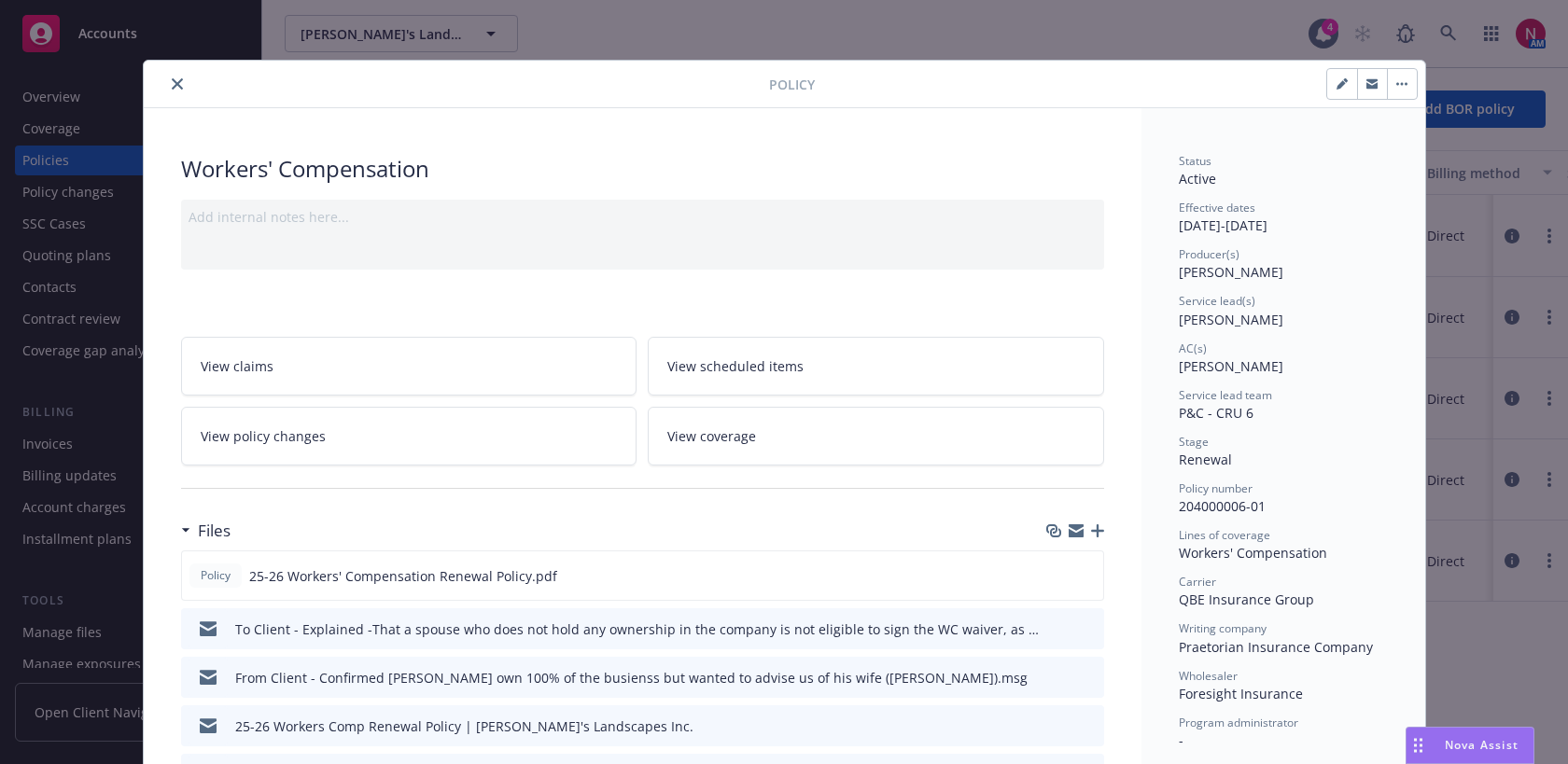
click at [1078, 536] on icon "button" at bounding box center [1076, 533] width 15 height 9
